Goal: Check status: Check status

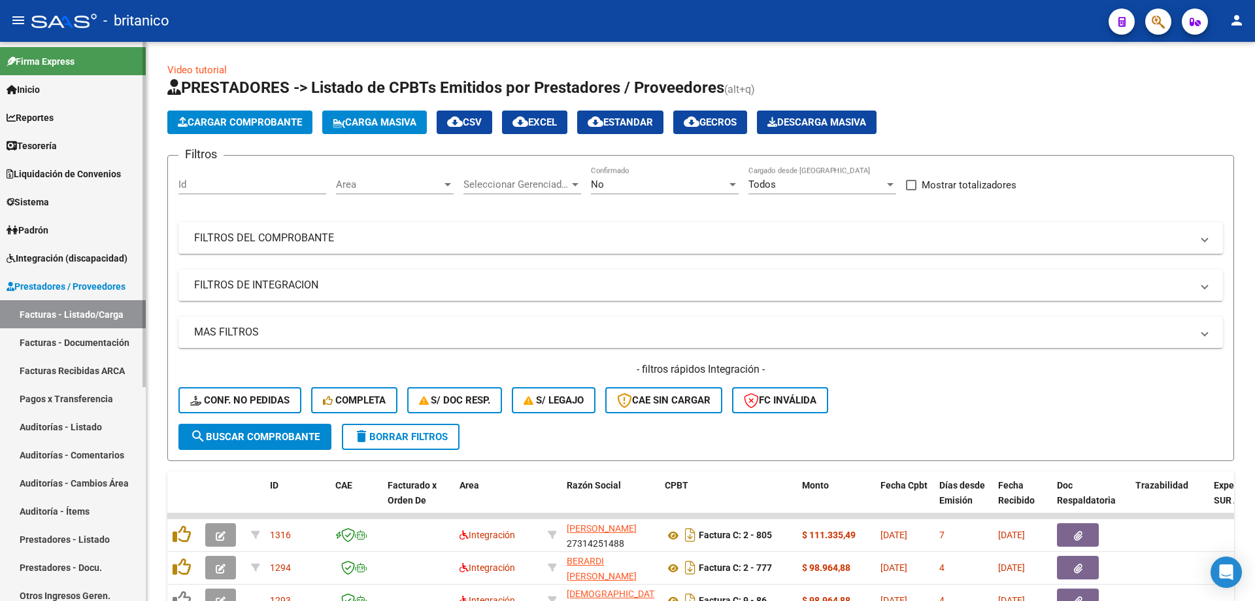
scroll to position [334, 0]
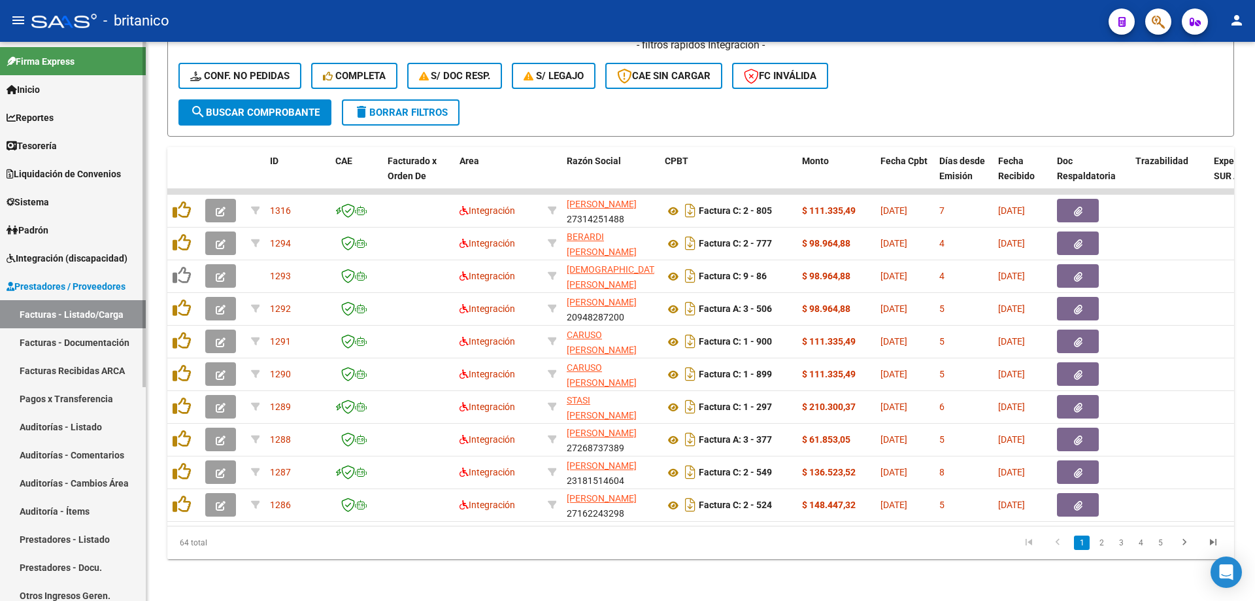
click at [82, 253] on span "Integración (discapacidad)" at bounding box center [67, 258] width 121 height 14
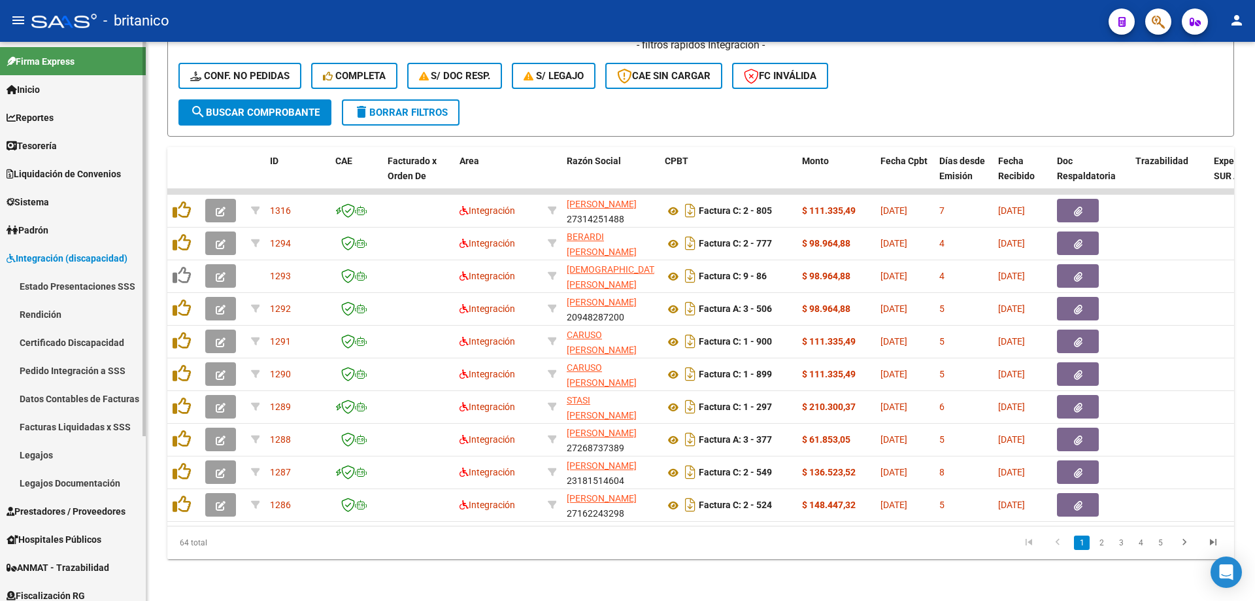
click at [50, 448] on link "Legajos" at bounding box center [73, 454] width 146 height 28
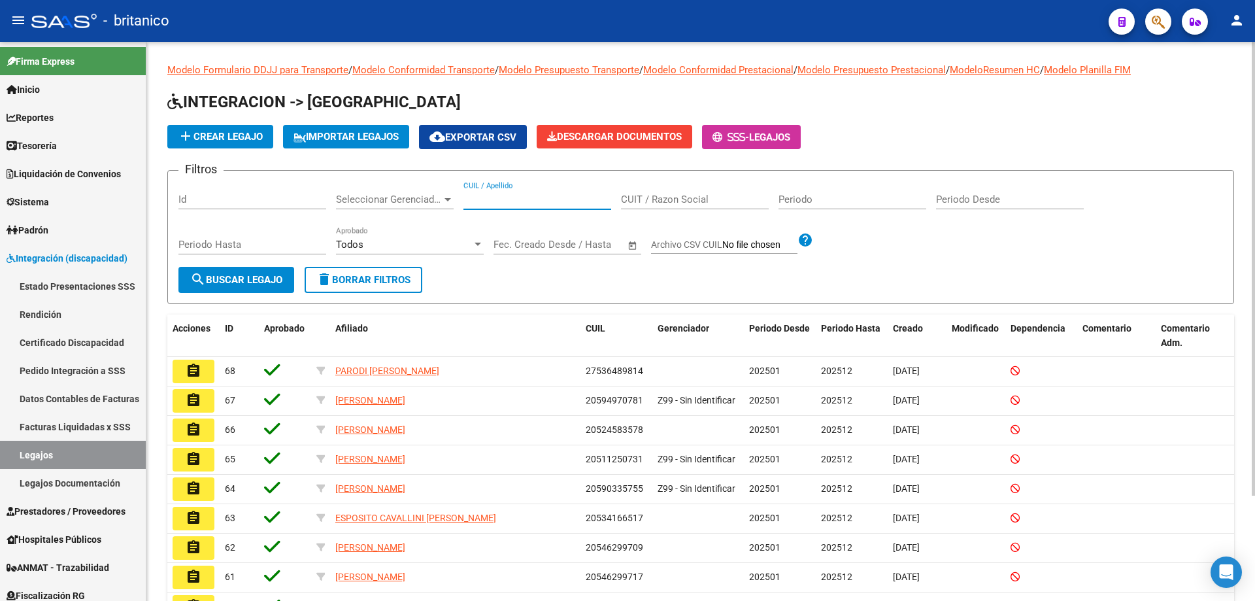
click at [476, 195] on input "CUIL / Apellido" at bounding box center [537, 199] width 148 height 12
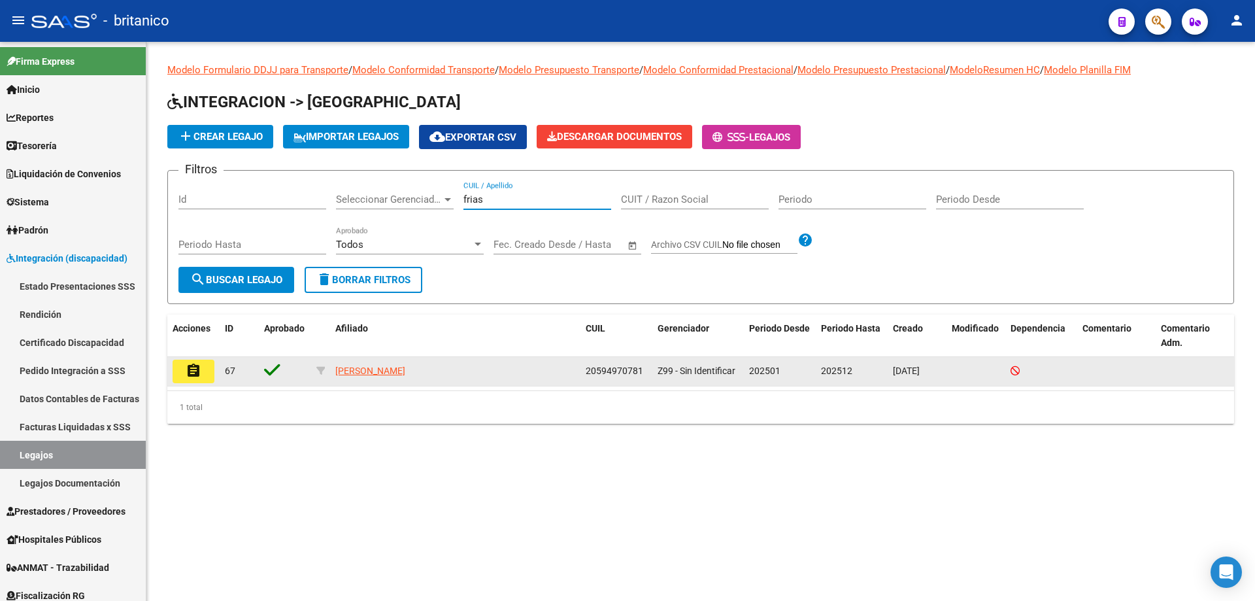
type input "frias"
drag, startPoint x: 585, startPoint y: 370, endPoint x: 642, endPoint y: 369, distance: 56.2
click at [642, 369] on span "20594970781" at bounding box center [614, 370] width 58 height 10
copy span "20594970781"
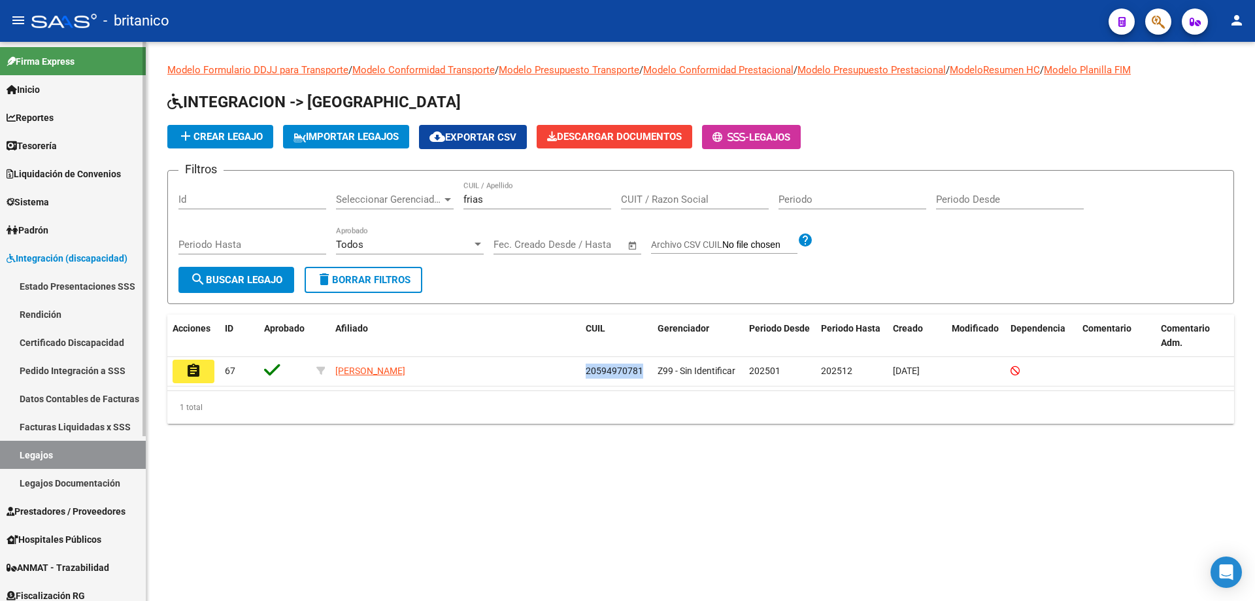
click at [83, 372] on link "Pedido Integración a SSS" at bounding box center [73, 370] width 146 height 28
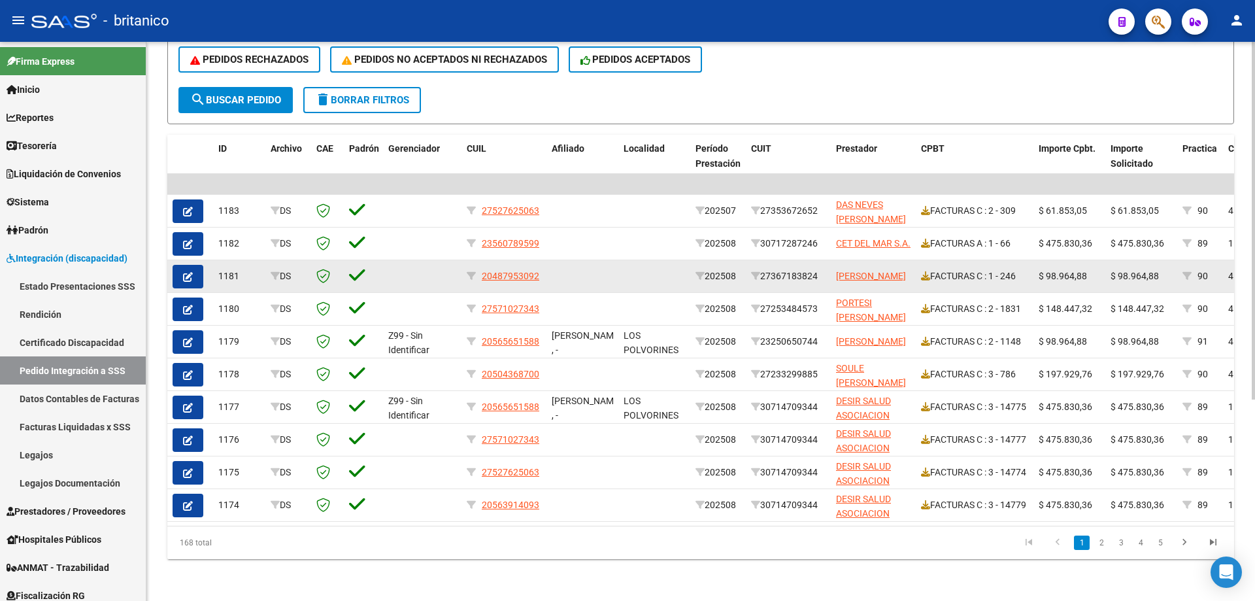
scroll to position [315, 0]
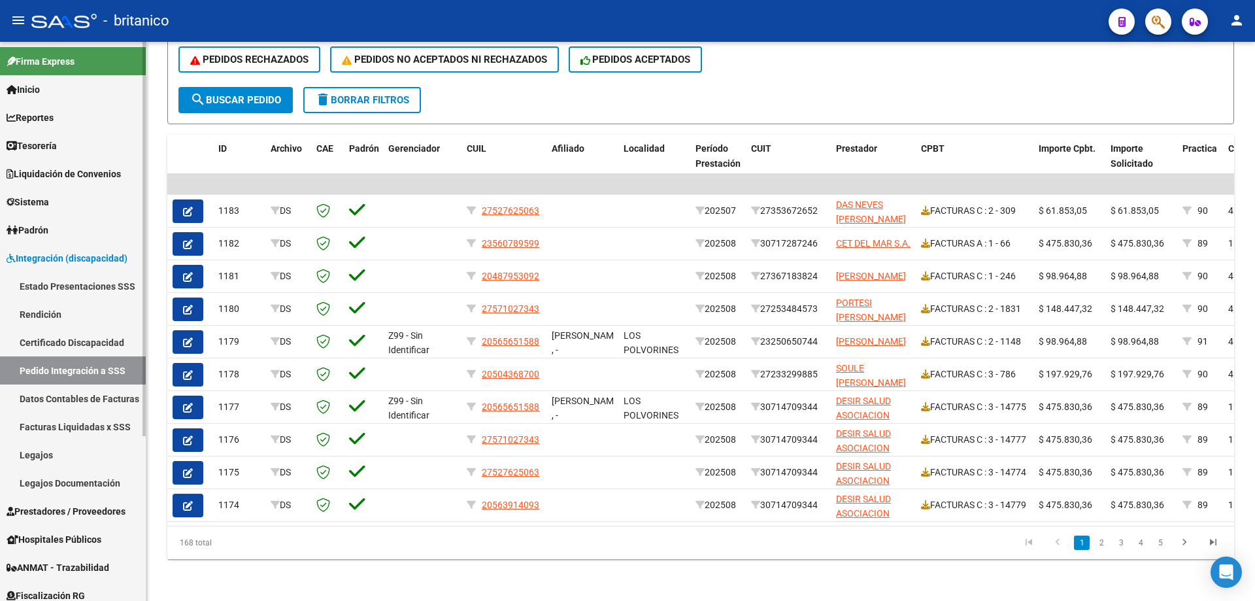
click at [99, 516] on span "Prestadores / Proveedores" at bounding box center [66, 511] width 119 height 14
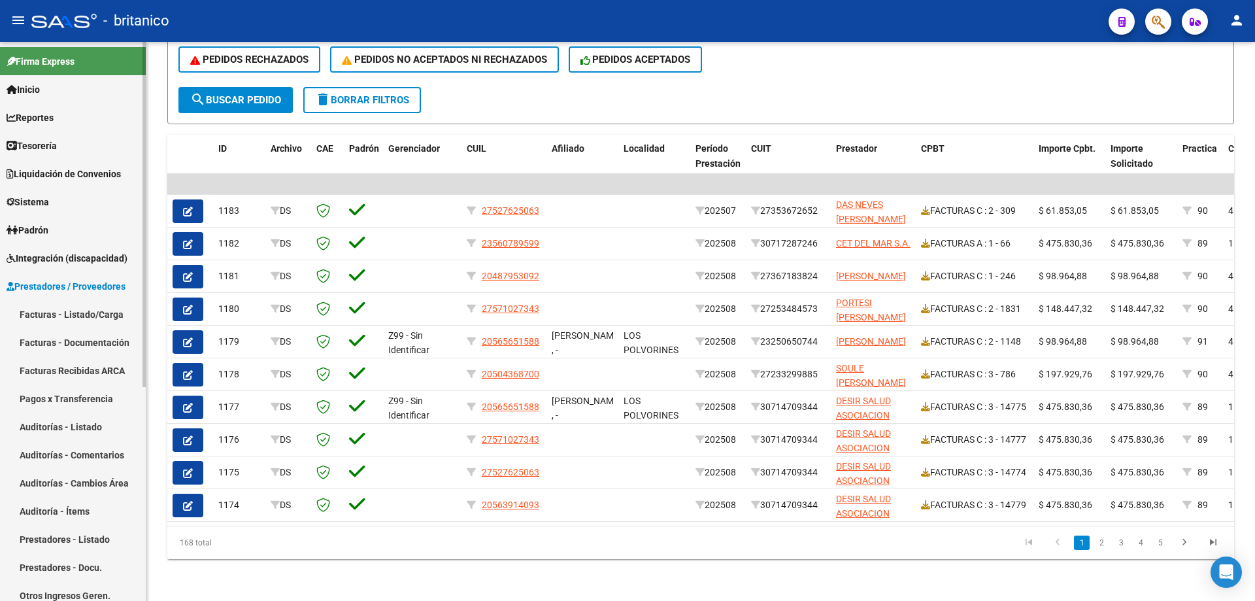
click at [104, 309] on link "Facturas - Listado/Carga" at bounding box center [73, 314] width 146 height 28
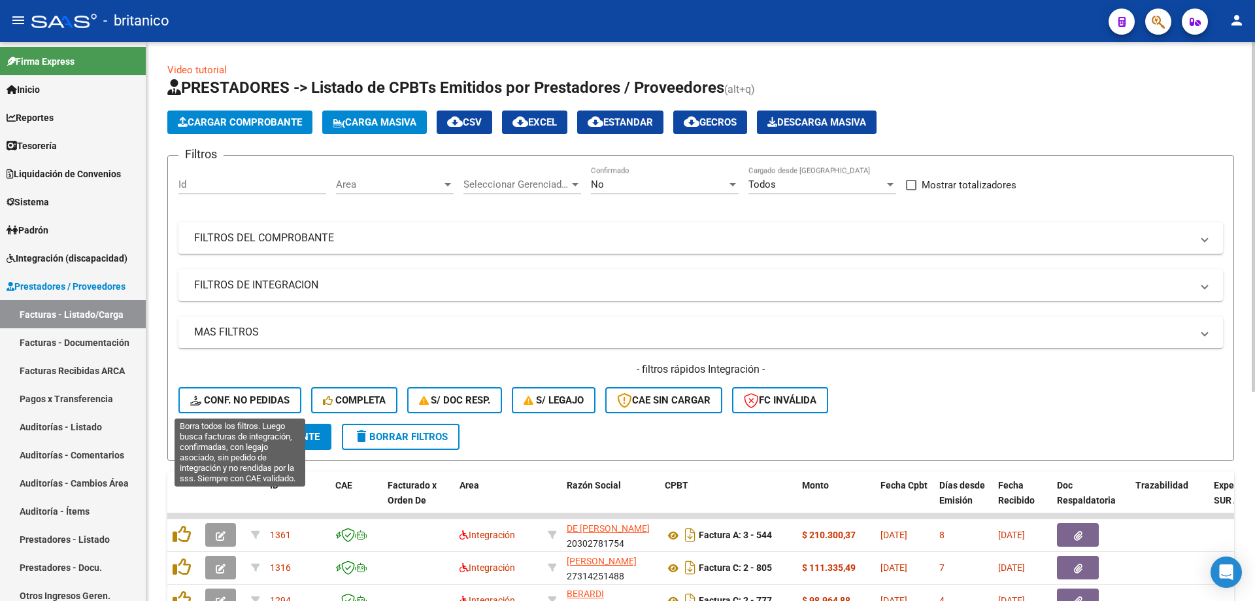
click at [252, 404] on span "Conf. no pedidas" at bounding box center [239, 400] width 99 height 12
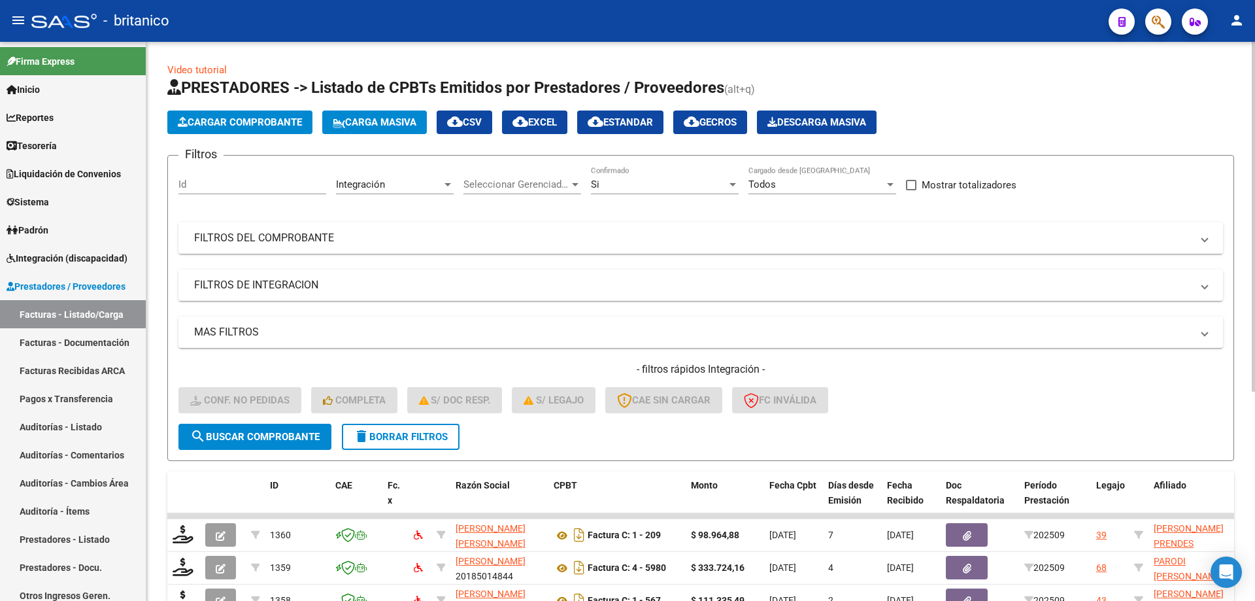
click at [330, 234] on mat-panel-title "FILTROS DEL COMPROBANTE" at bounding box center [692, 238] width 997 height 14
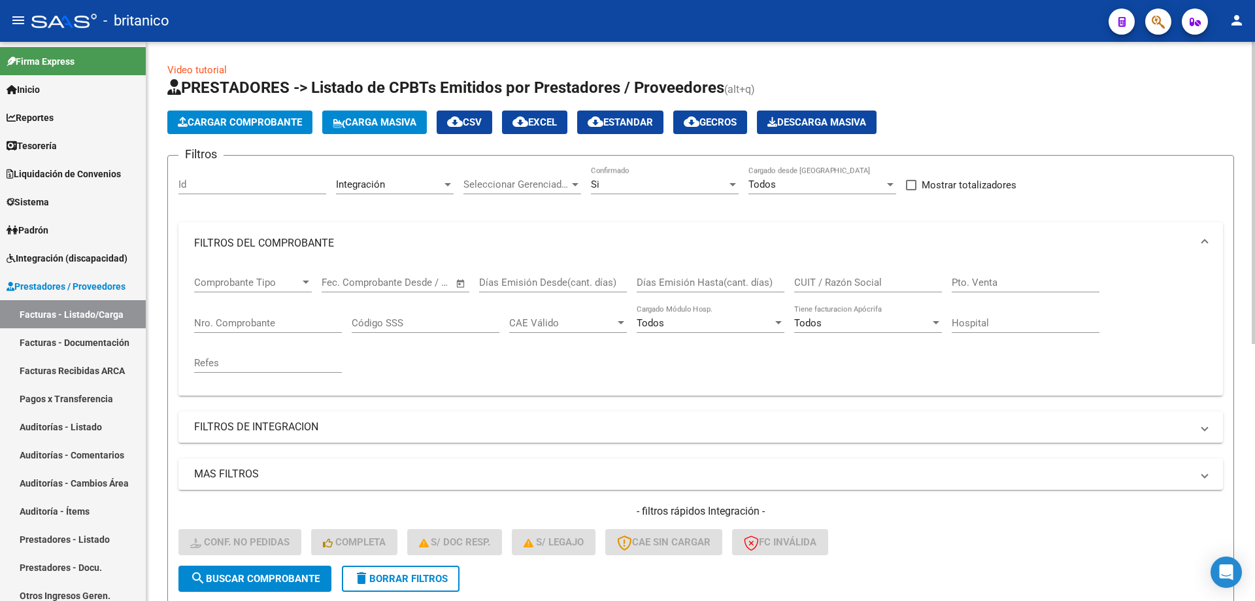
click at [823, 282] on input "CUIT / Razón Social" at bounding box center [868, 282] width 148 height 12
click at [306, 418] on mat-expansion-panel-header "FILTROS DE INTEGRACION" at bounding box center [700, 426] width 1044 height 31
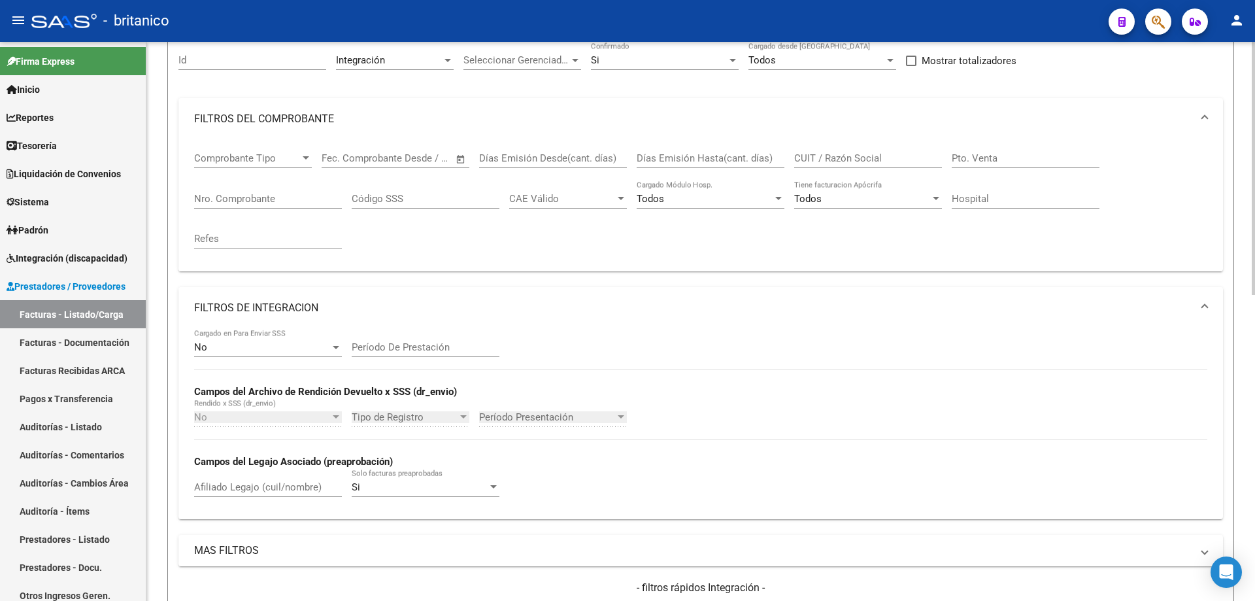
scroll to position [131, 0]
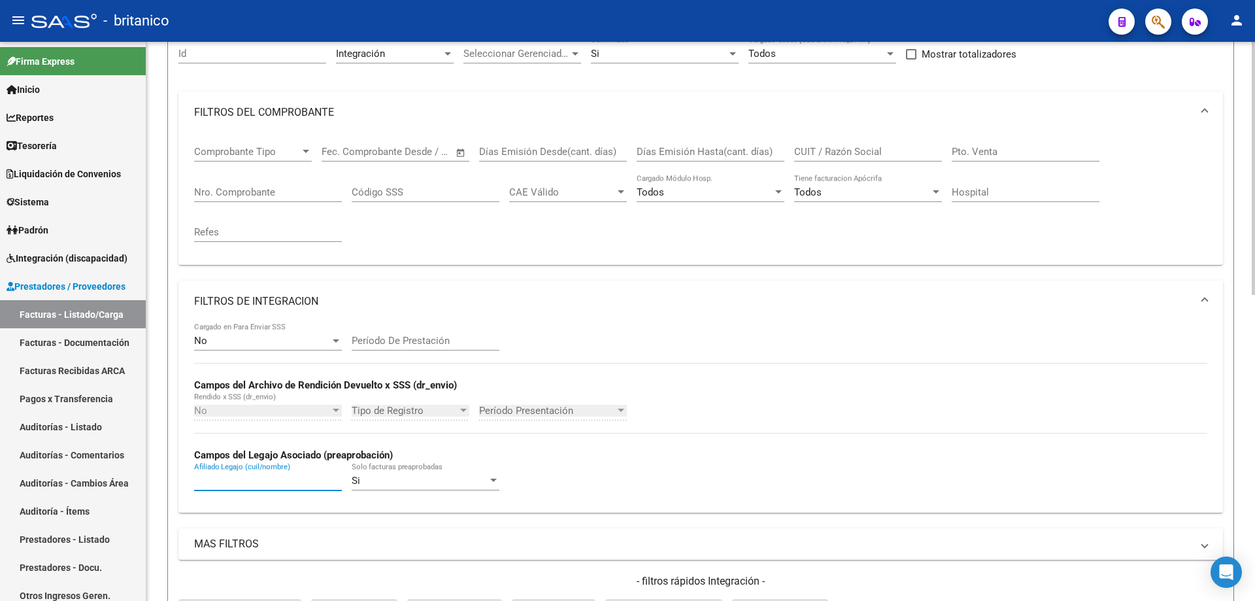
click at [238, 478] on input "Afiliado Legajo (cuil/nombre)" at bounding box center [268, 480] width 148 height 12
paste input "20594970781"
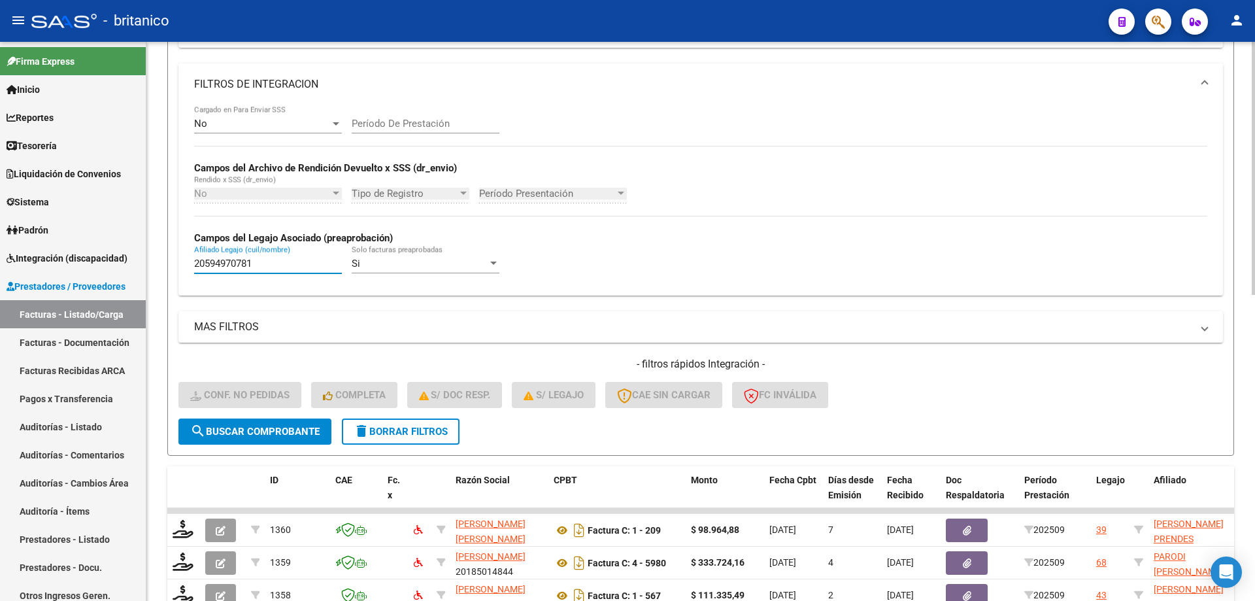
scroll to position [392, 0]
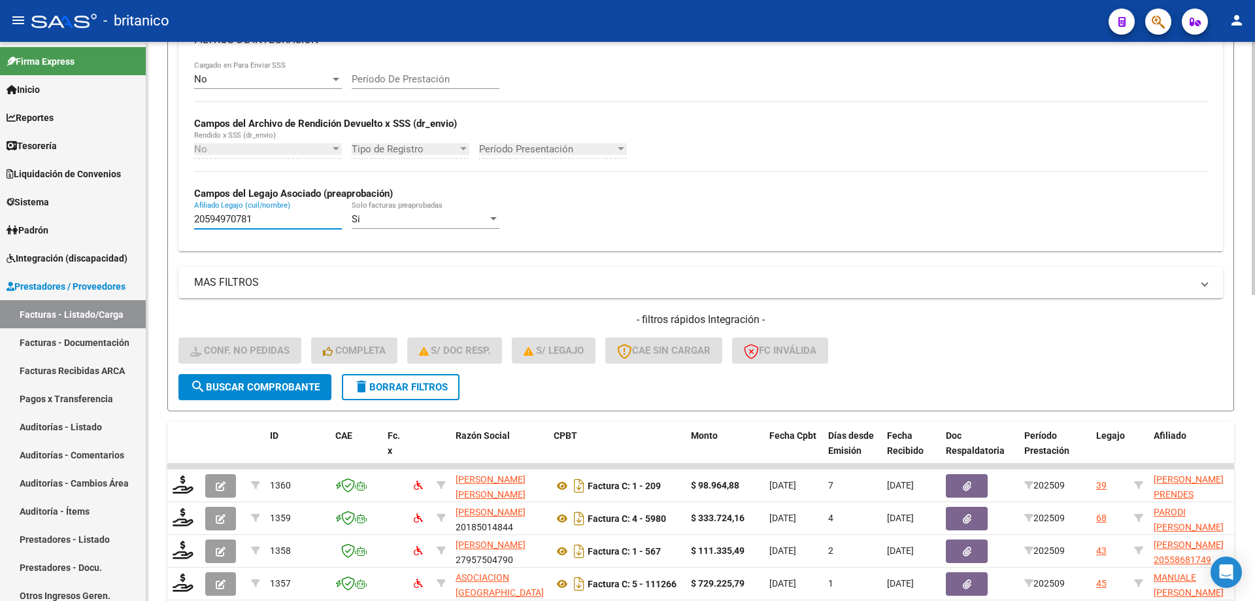
type input "20594970781"
click at [272, 383] on span "search Buscar Comprobante" at bounding box center [254, 387] width 129 height 12
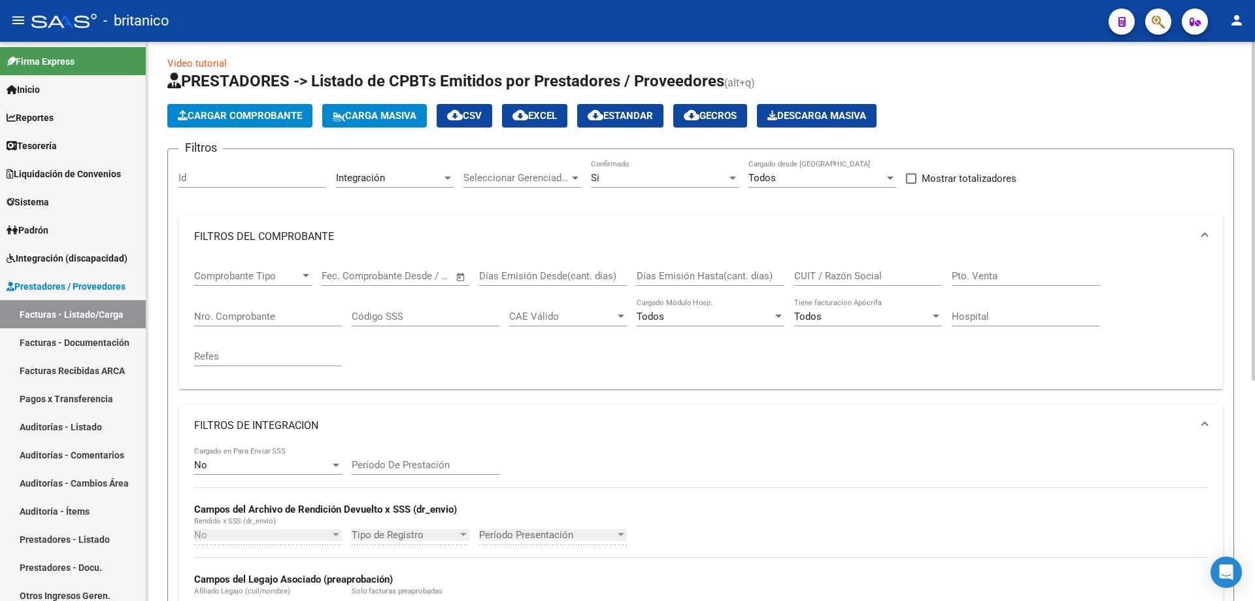
scroll to position [0, 0]
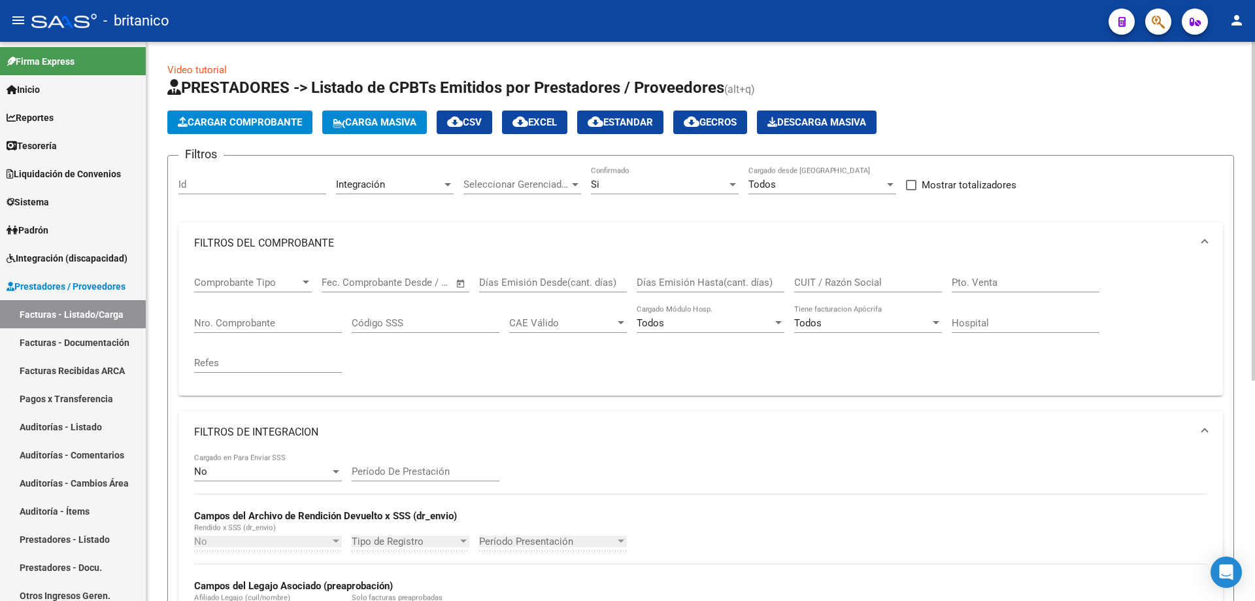
click at [717, 182] on div "Si" at bounding box center [659, 184] width 136 height 12
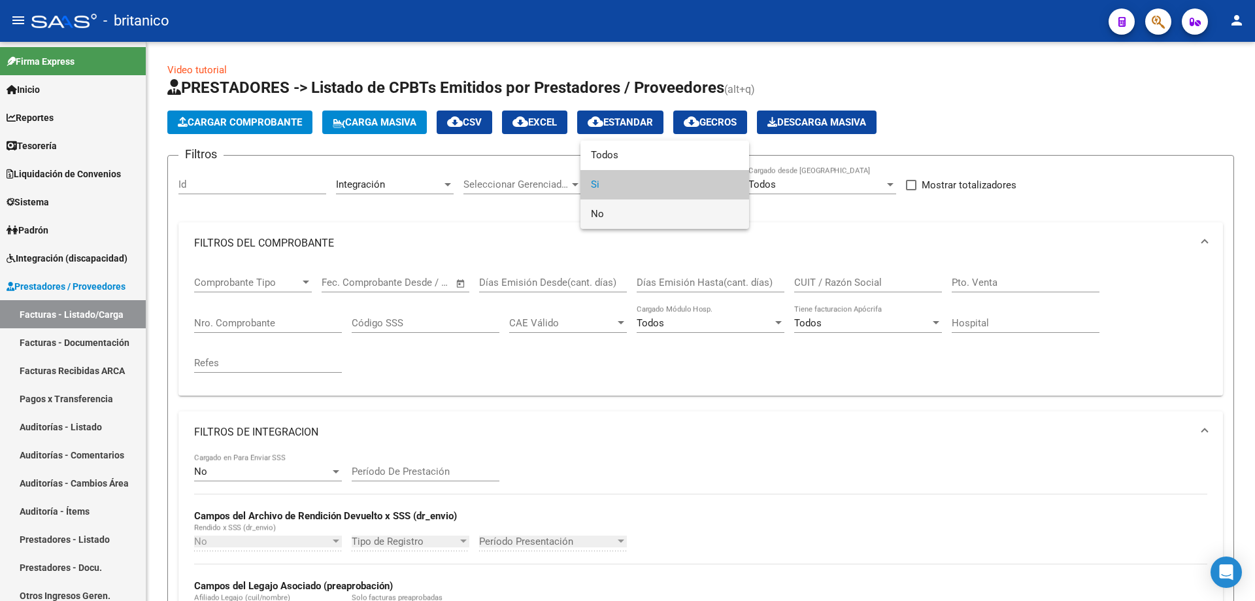
click at [605, 214] on span "No" at bounding box center [665, 213] width 148 height 29
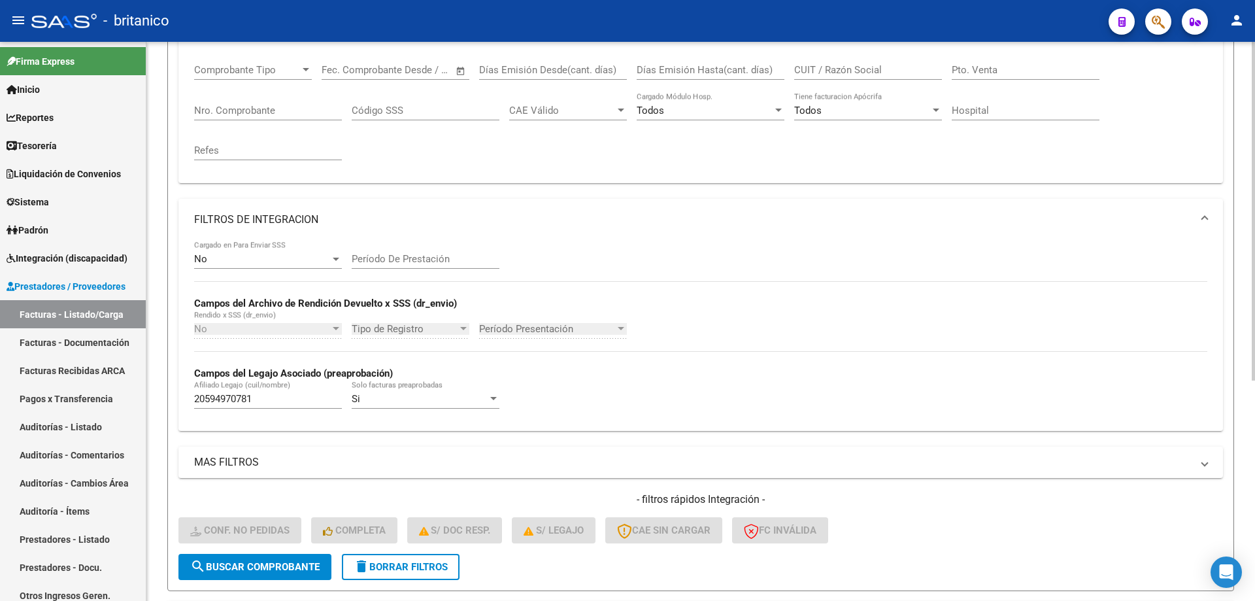
scroll to position [261, 0]
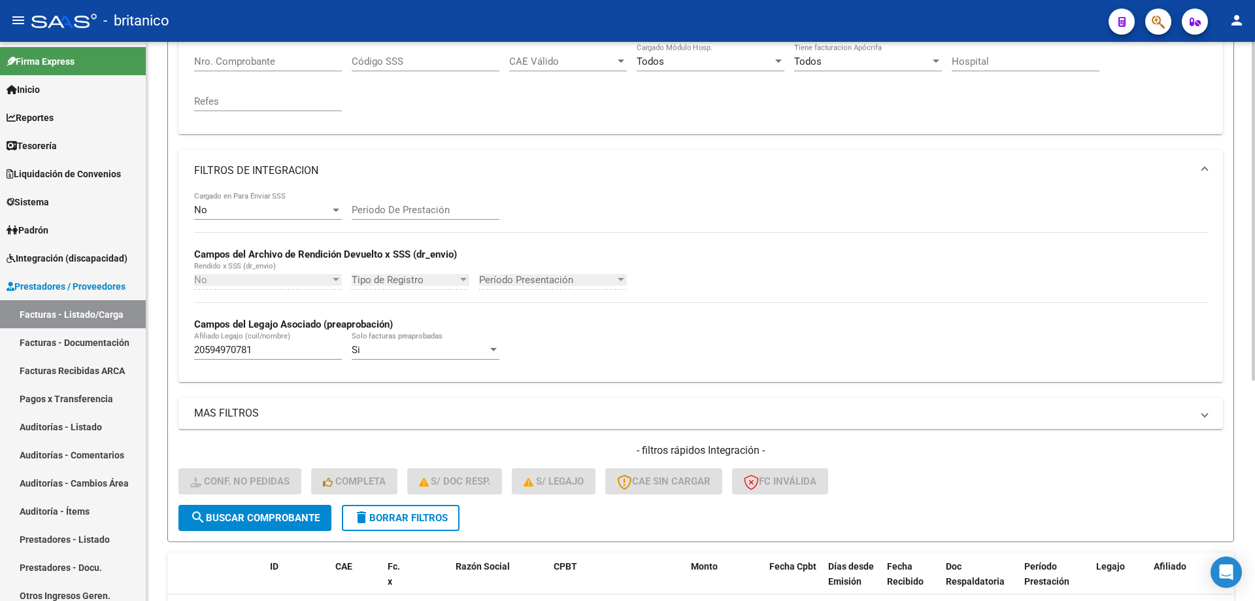
click at [258, 508] on button "search Buscar Comprobante" at bounding box center [254, 517] width 153 height 26
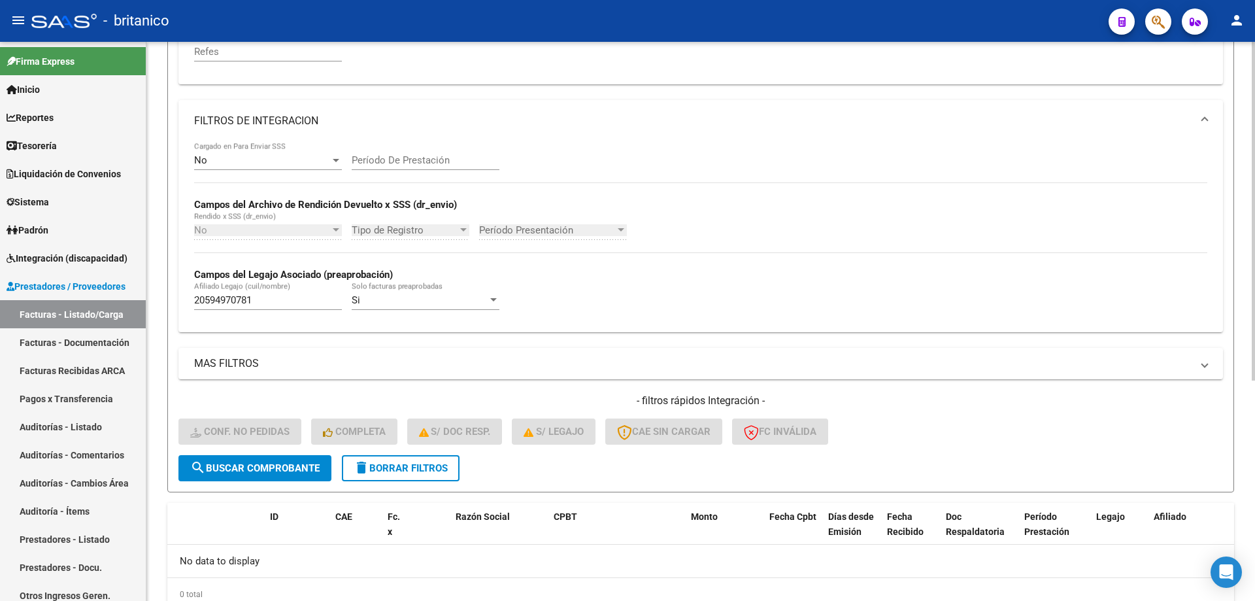
scroll to position [363, 0]
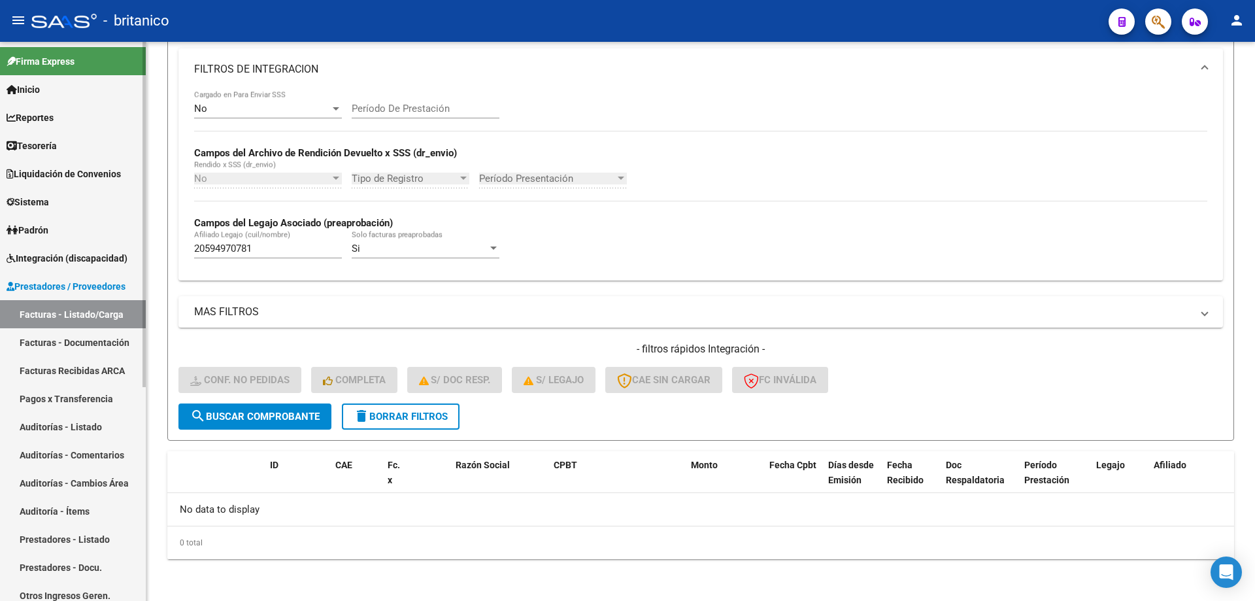
click at [104, 279] on span "Prestadores / Proveedores" at bounding box center [66, 286] width 119 height 14
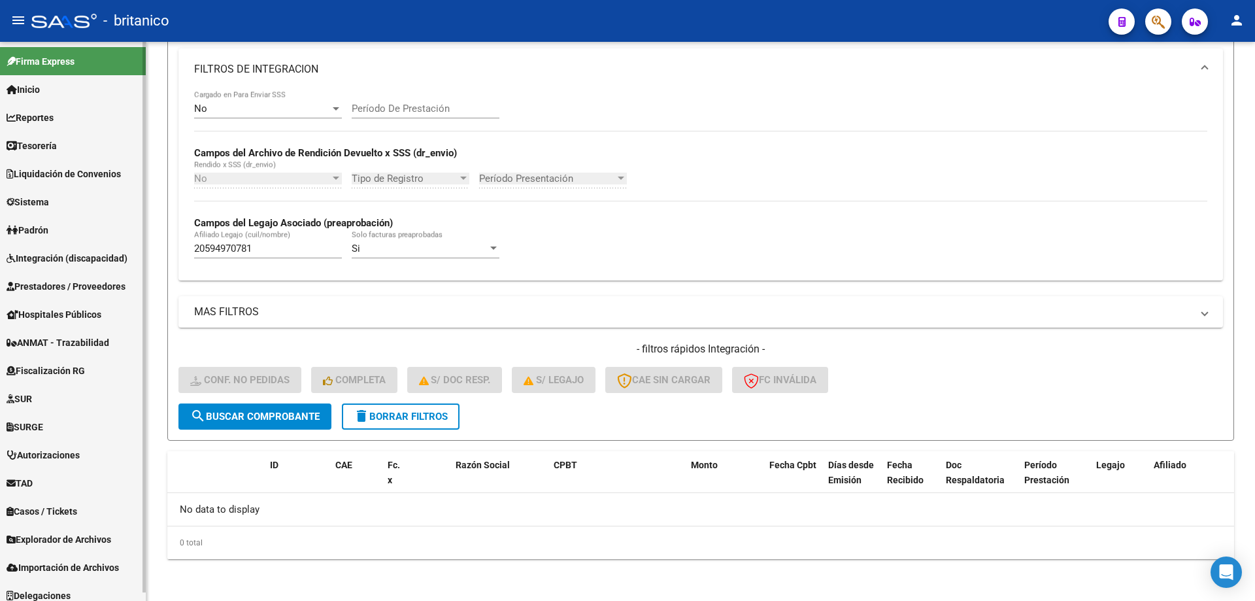
click at [90, 282] on span "Prestadores / Proveedores" at bounding box center [66, 286] width 119 height 14
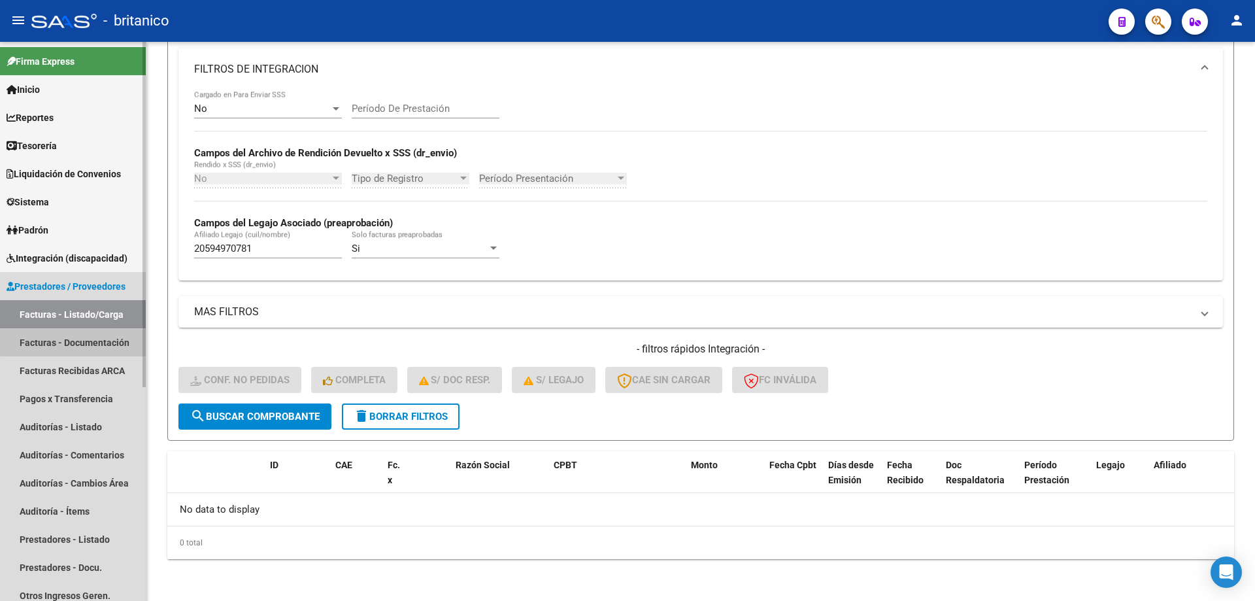
click at [79, 342] on link "Facturas - Documentación" at bounding box center [73, 342] width 146 height 28
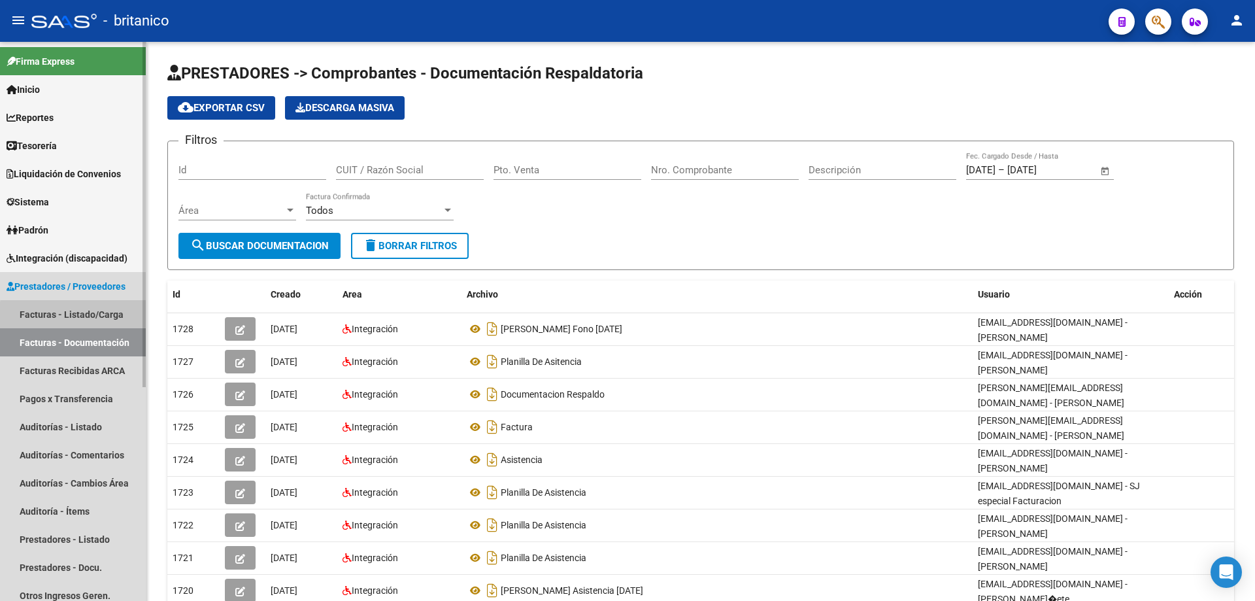
click at [93, 317] on link "Facturas - Listado/Carga" at bounding box center [73, 314] width 146 height 28
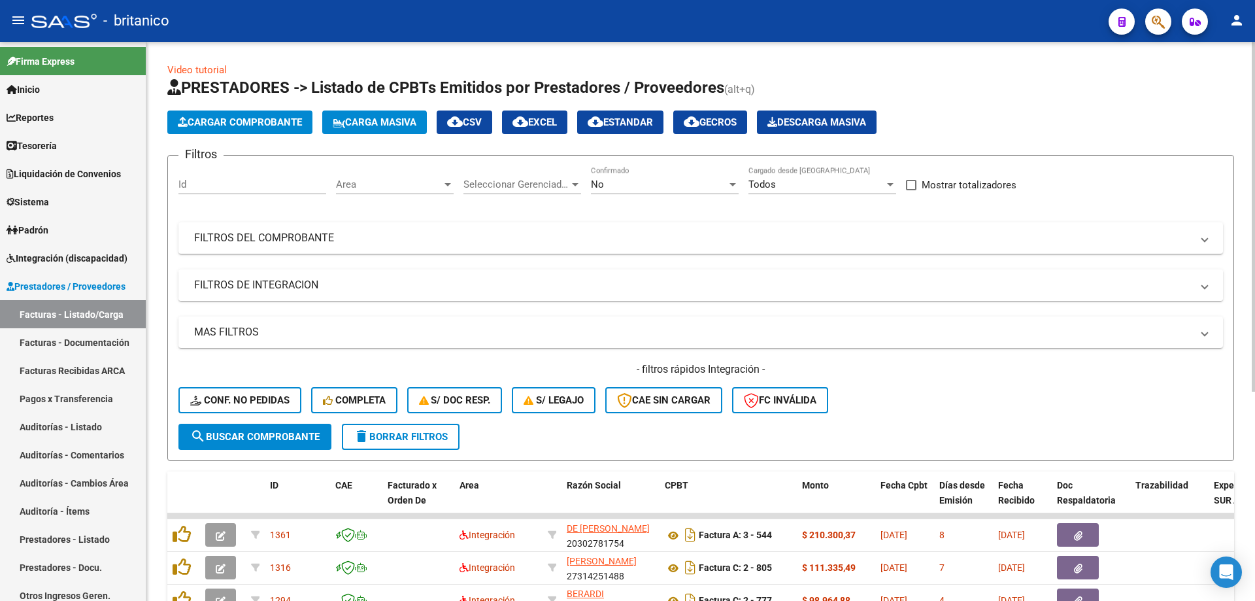
click at [242, 284] on mat-panel-title "FILTROS DE INTEGRACION" at bounding box center [692, 285] width 997 height 14
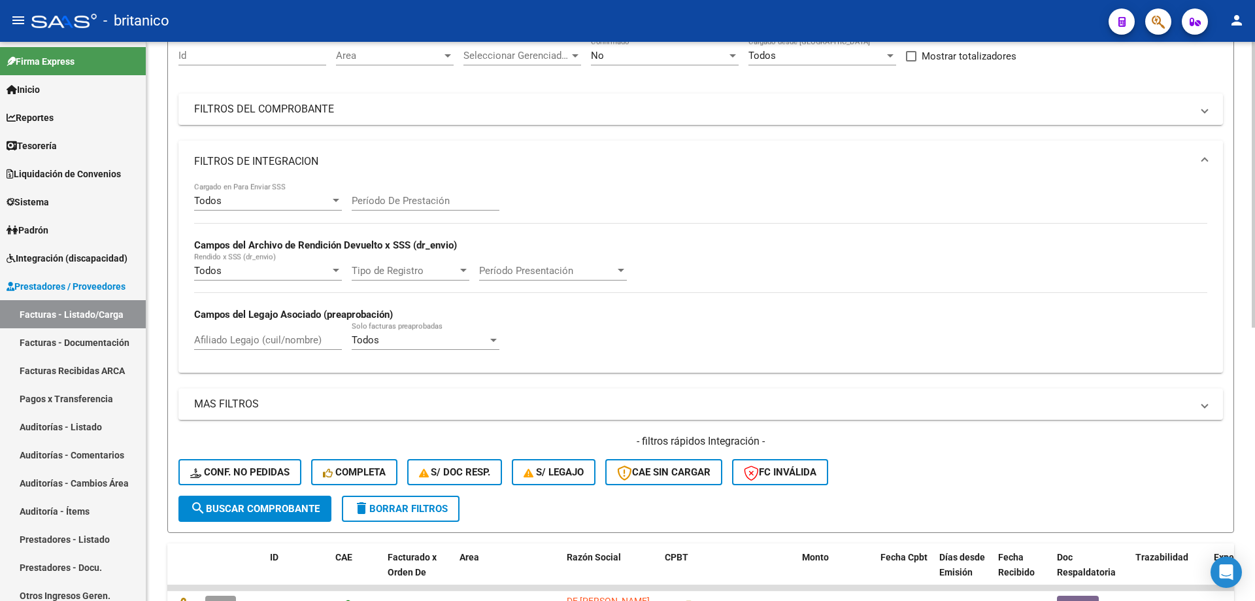
scroll to position [131, 0]
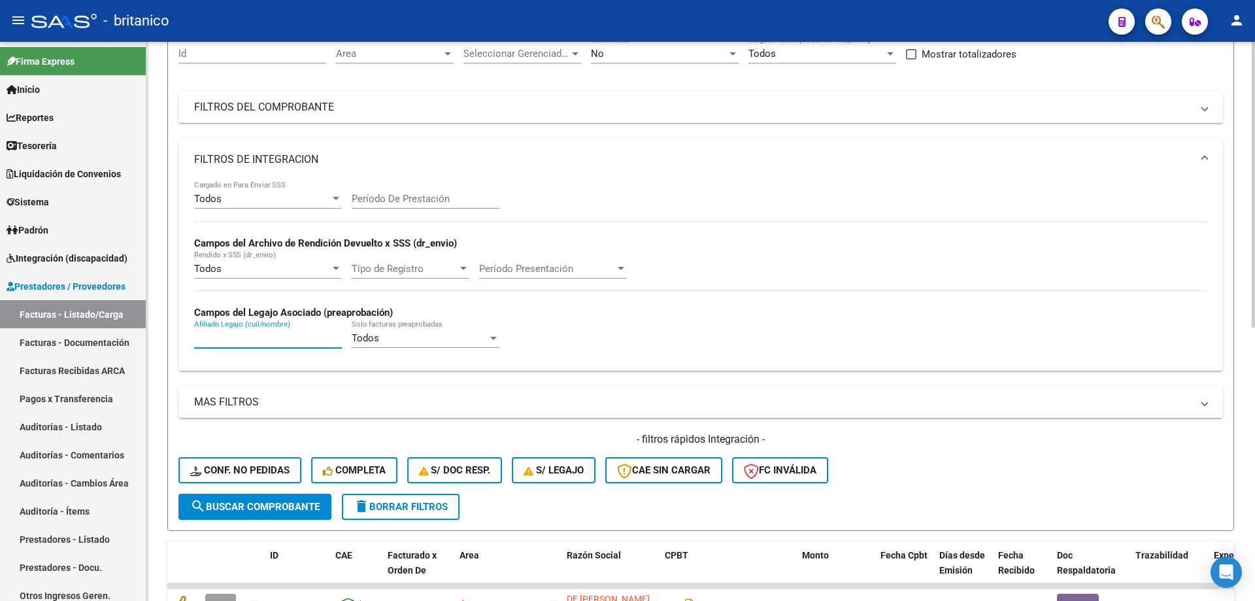
click at [220, 333] on input "Afiliado Legajo (cuil/nombre)" at bounding box center [268, 338] width 148 height 12
paste input "20594970781"
type input "20594970781"
click at [306, 502] on span "search Buscar Comprobante" at bounding box center [254, 507] width 129 height 12
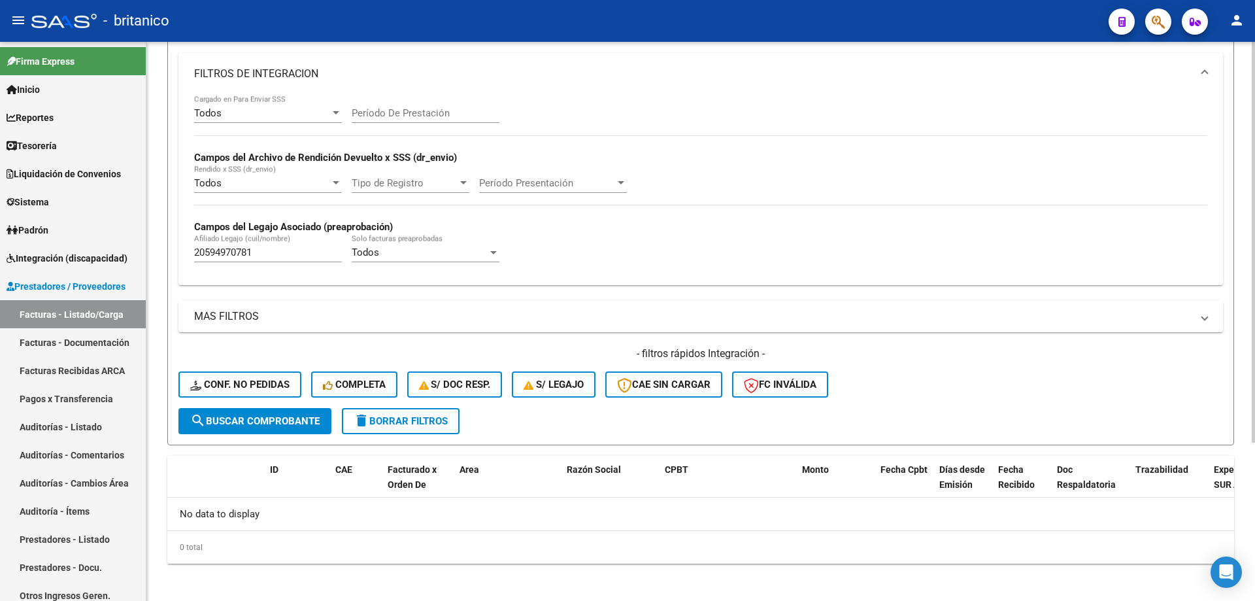
scroll to position [221, 0]
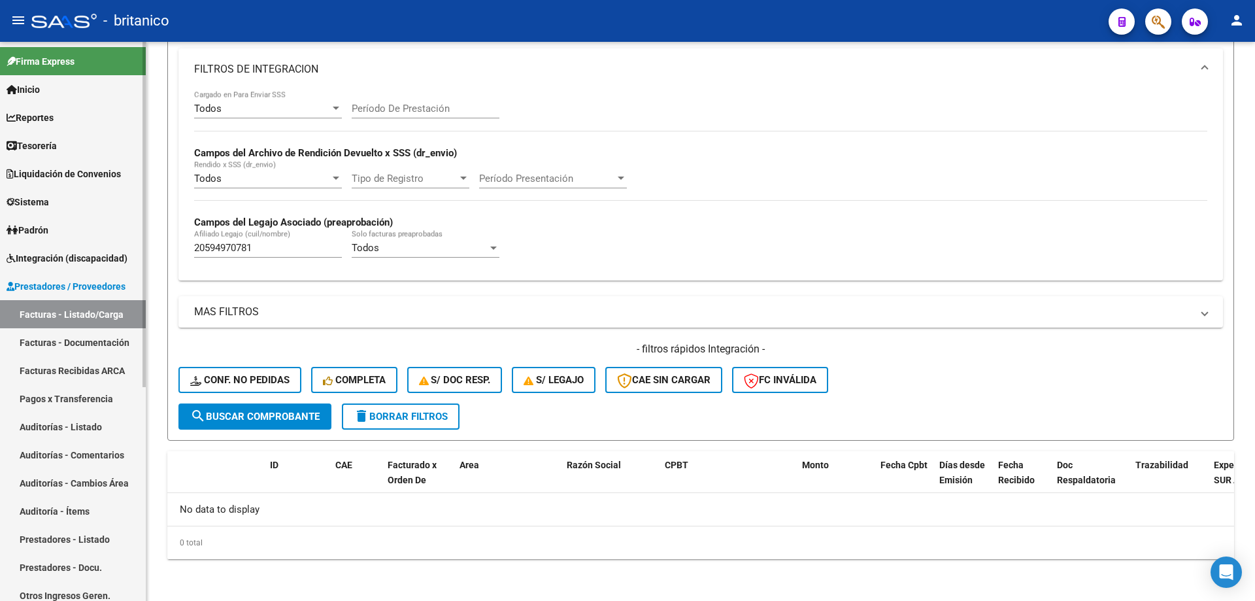
click at [89, 260] on span "Integración (discapacidad)" at bounding box center [67, 258] width 121 height 14
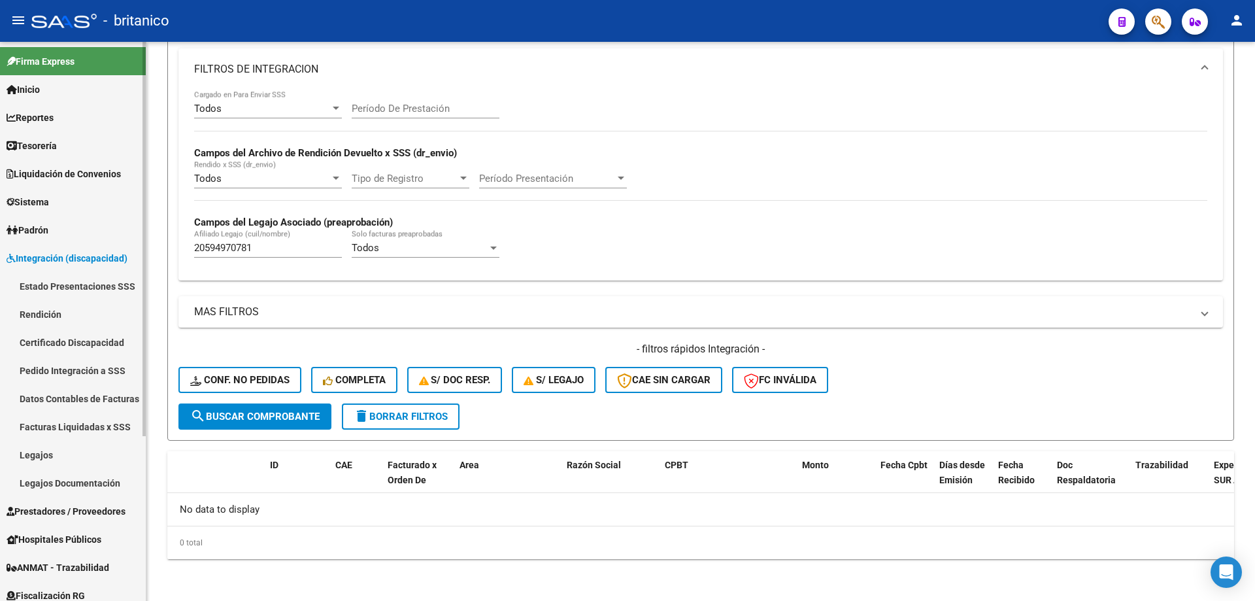
click at [65, 507] on span "Prestadores / Proveedores" at bounding box center [66, 511] width 119 height 14
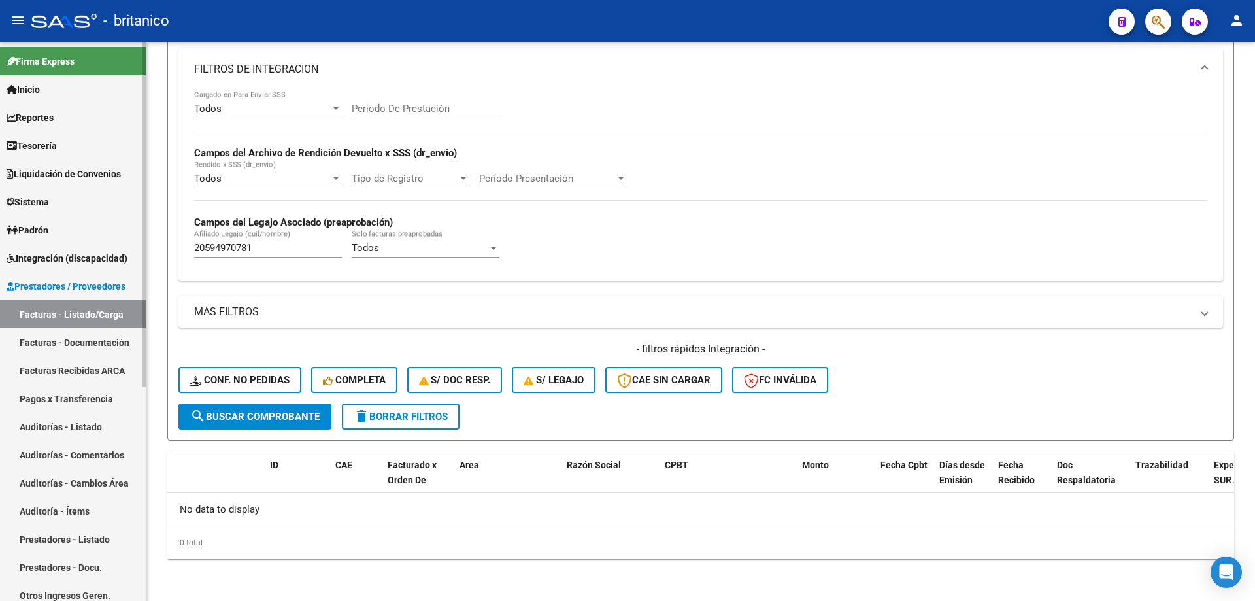
click at [78, 318] on link "Facturas - Listado/Carga" at bounding box center [73, 314] width 146 height 28
click at [69, 349] on link "Facturas - Documentación" at bounding box center [73, 342] width 146 height 28
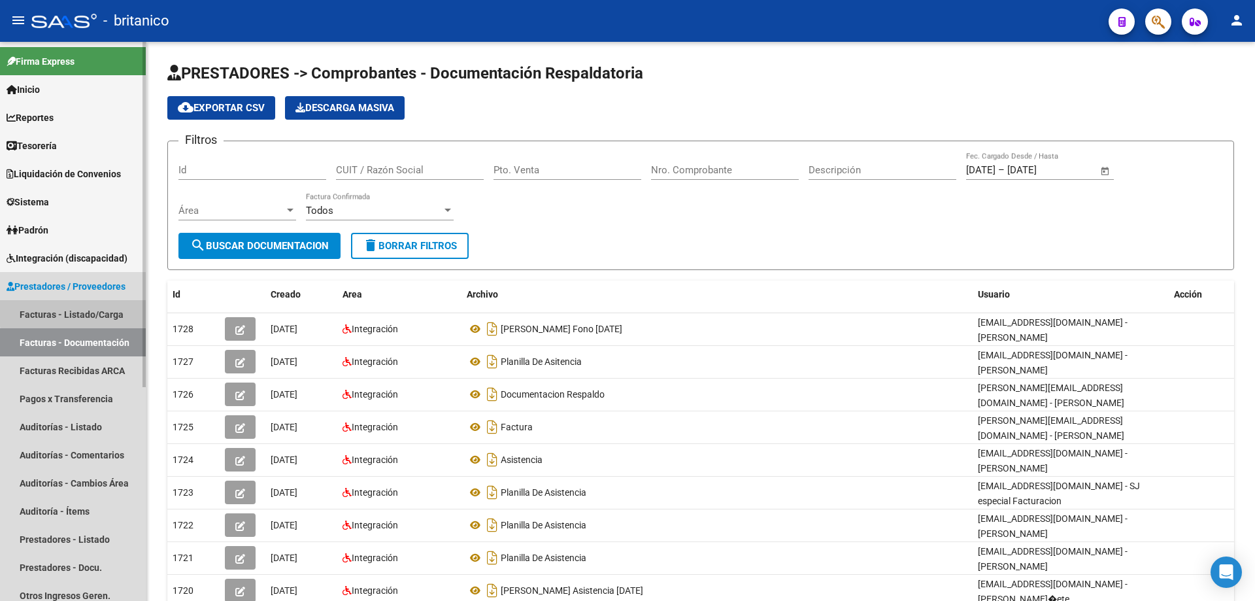
click at [95, 304] on link "Facturas - Listado/Carga" at bounding box center [73, 314] width 146 height 28
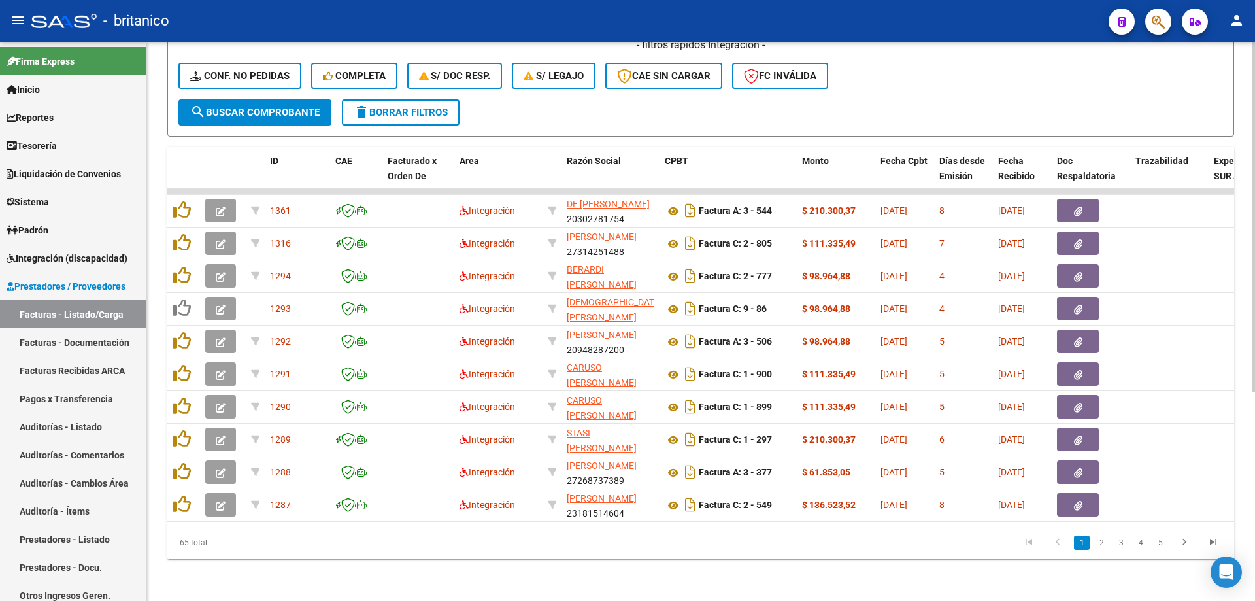
scroll to position [334, 0]
